Goal: Navigation & Orientation: Find specific page/section

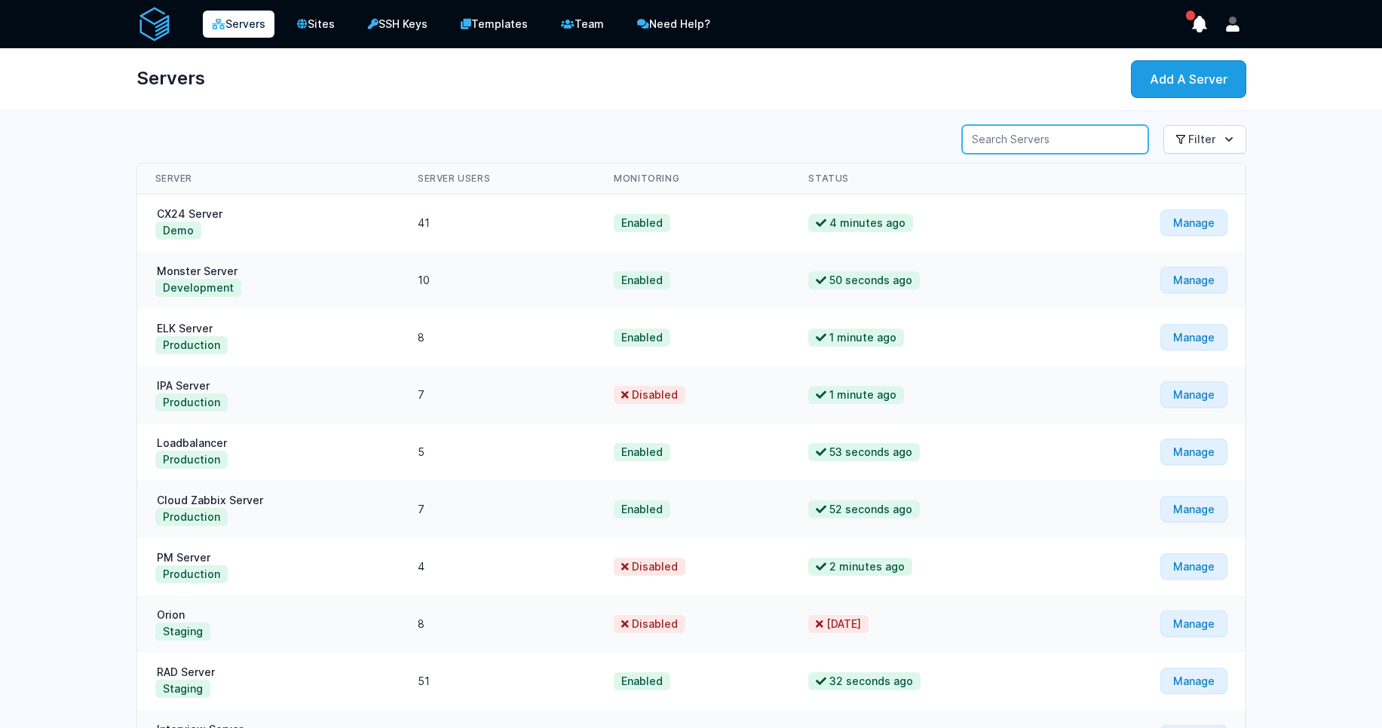
click at [991, 133] on input "Server Search" at bounding box center [1055, 139] width 186 height 29
type input "demo"
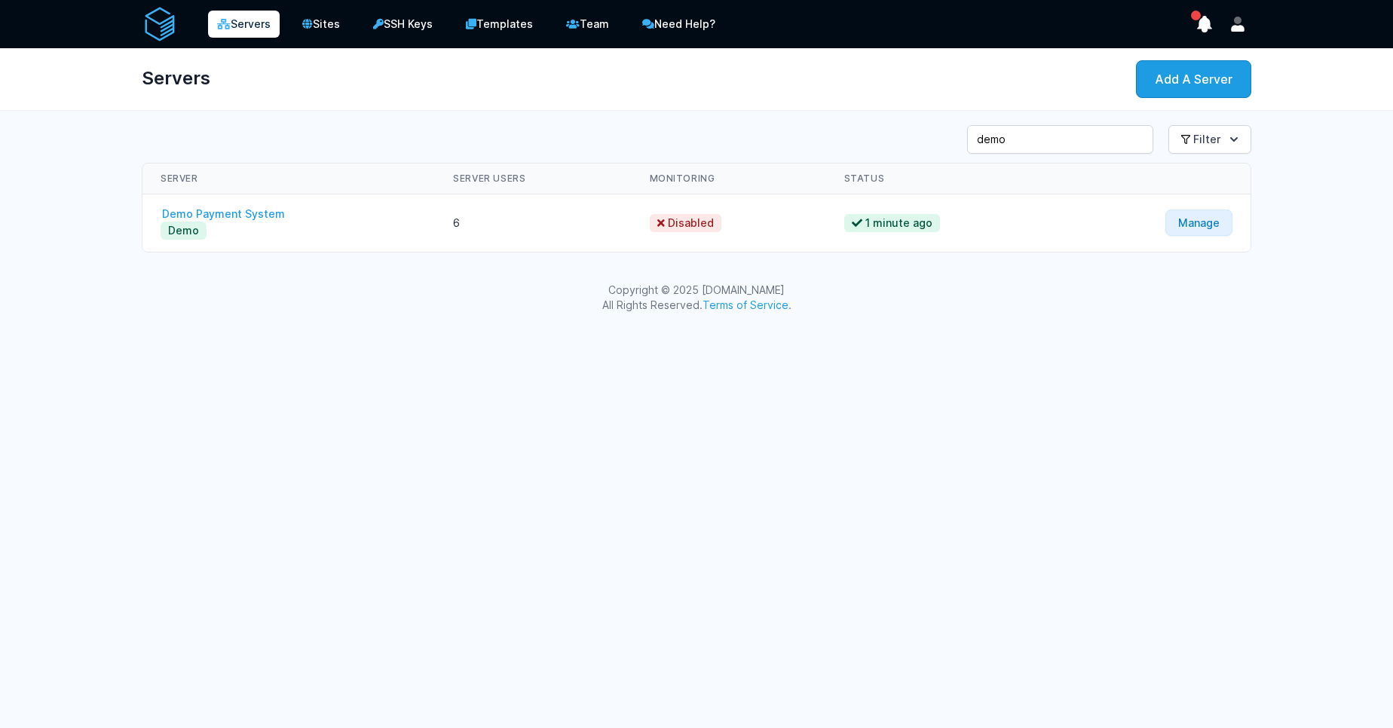
click at [234, 213] on link "Demo Payment System" at bounding box center [224, 213] width 126 height 13
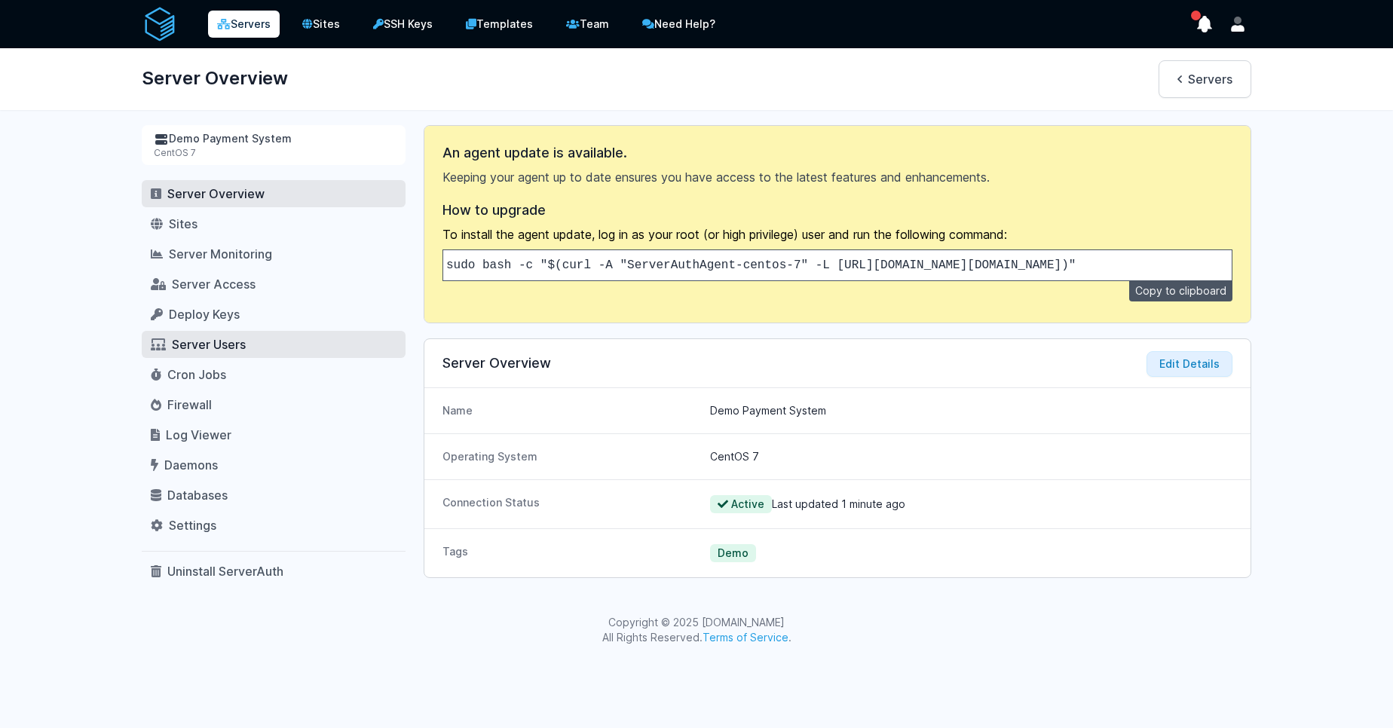
click at [223, 350] on span "Server Users" at bounding box center [209, 344] width 74 height 15
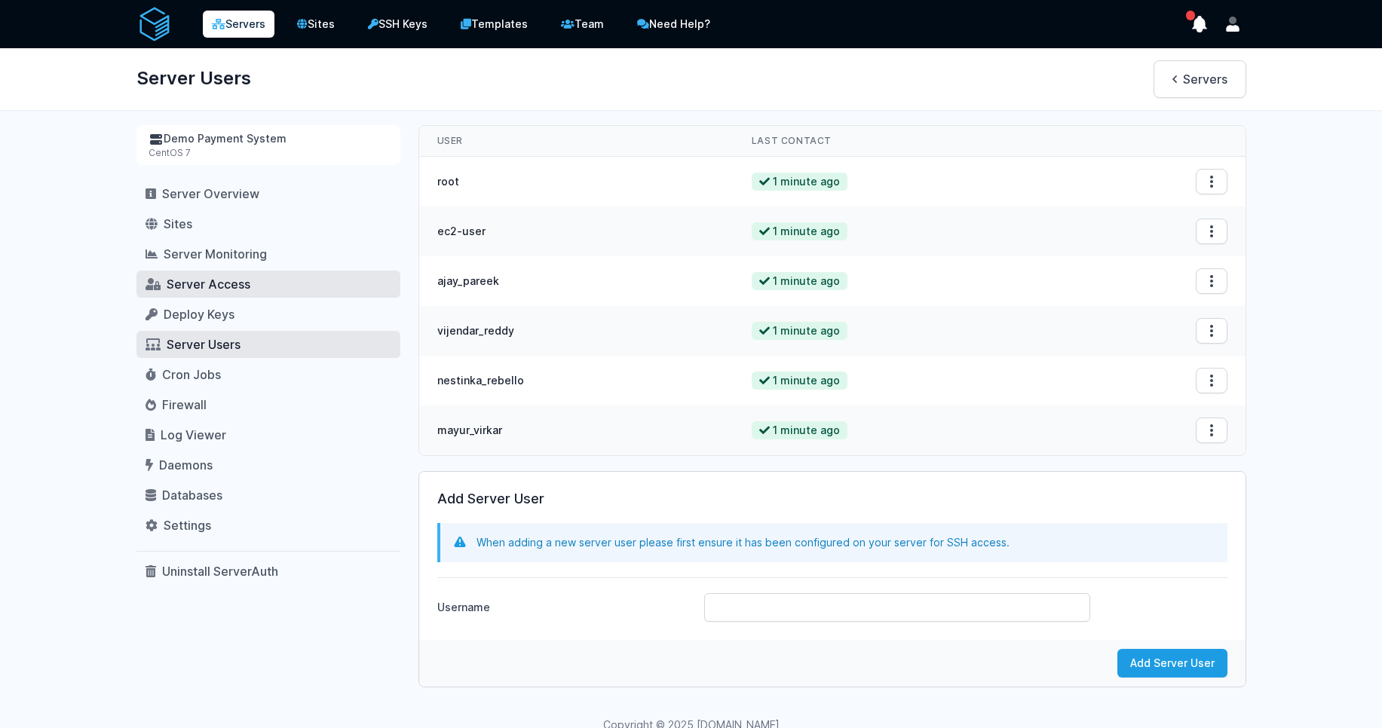
click at [230, 283] on span "Server Access" at bounding box center [209, 284] width 84 height 15
